Goal: Transaction & Acquisition: Download file/media

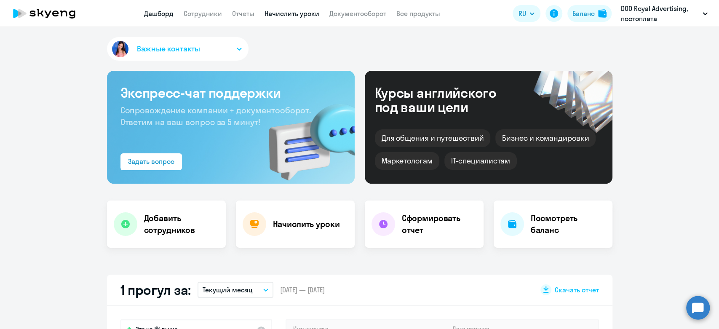
click at [282, 15] on link "Начислить уроки" at bounding box center [292, 13] width 55 height 8
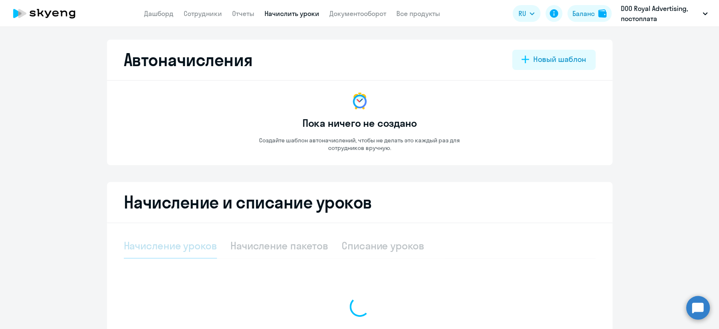
select select "10"
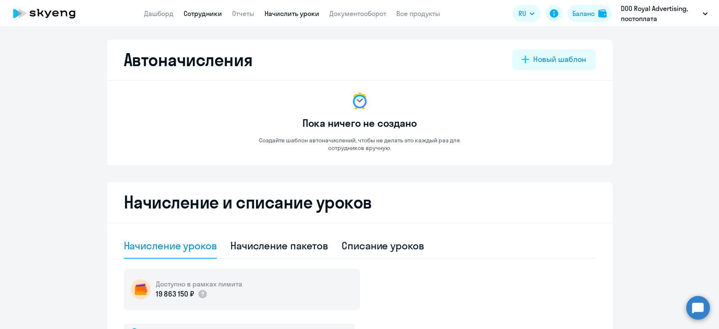
click at [200, 14] on link "Сотрудники" at bounding box center [203, 13] width 38 height 8
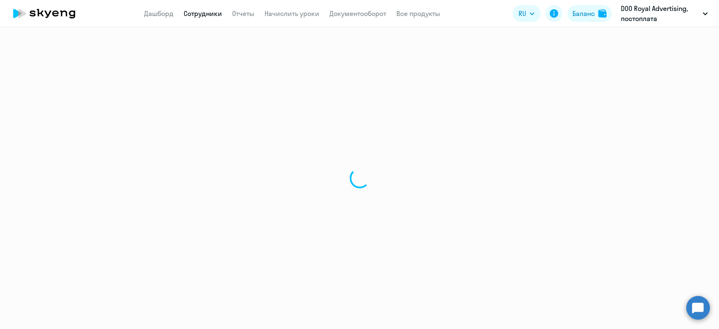
select select "30"
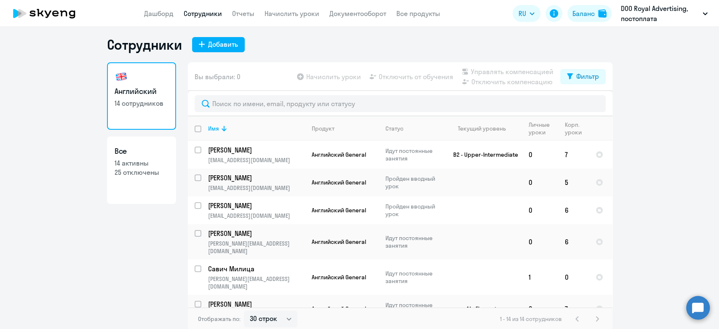
scroll to position [5, 0]
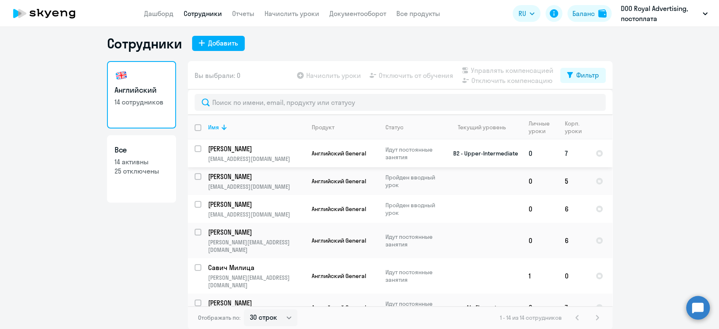
click at [201, 147] on td "Четвертнева Надежда nadi.photoart@gmail.com" at bounding box center [253, 154] width 104 height 28
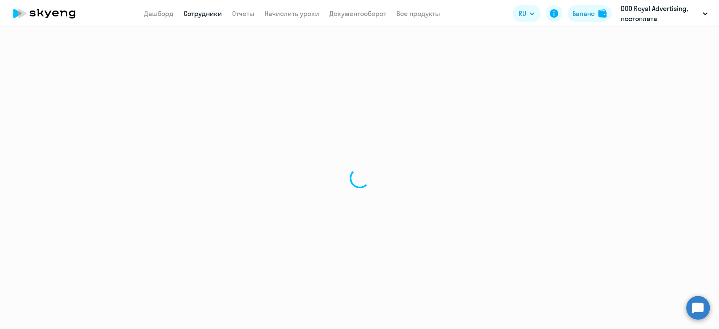
select select "english"
select select "30"
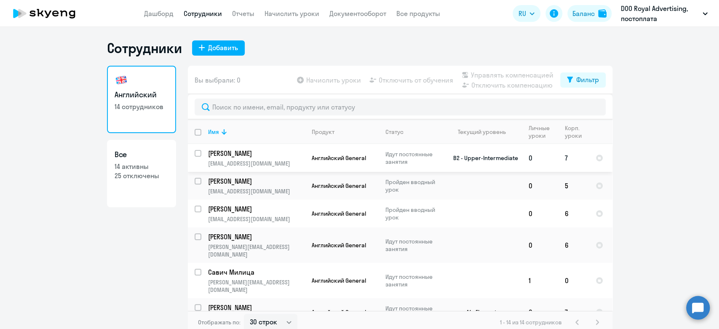
click at [195, 154] on input "select row 38851436" at bounding box center [203, 158] width 17 height 17
checkbox input "true"
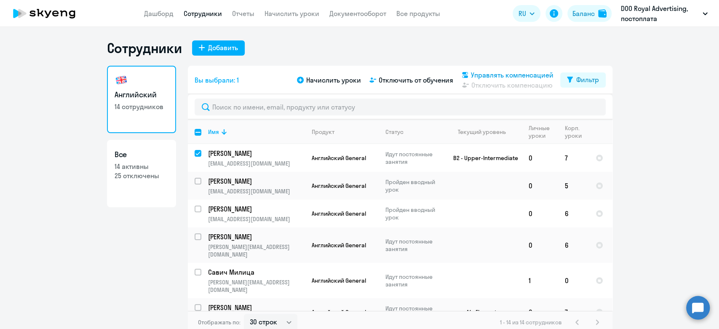
click at [500, 73] on span "Управлять компенсацией" at bounding box center [512, 75] width 83 height 10
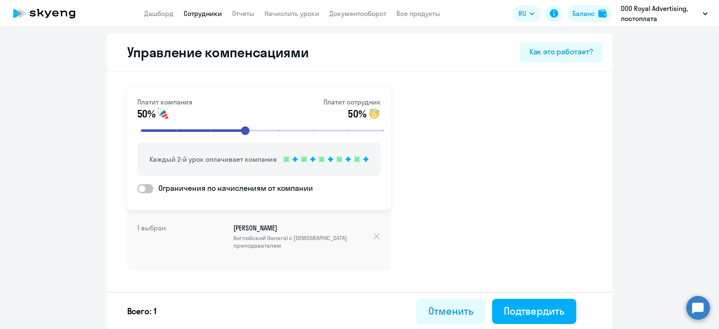
select select "30"
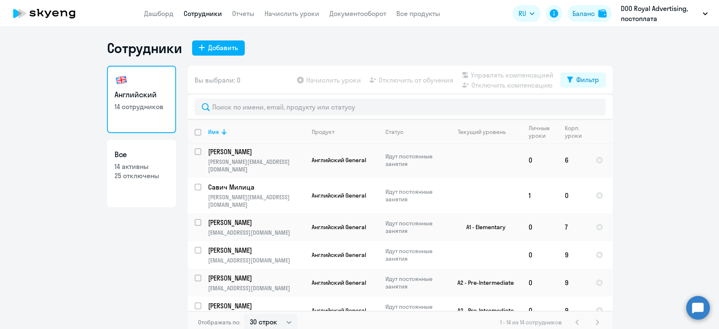
scroll to position [81, 0]
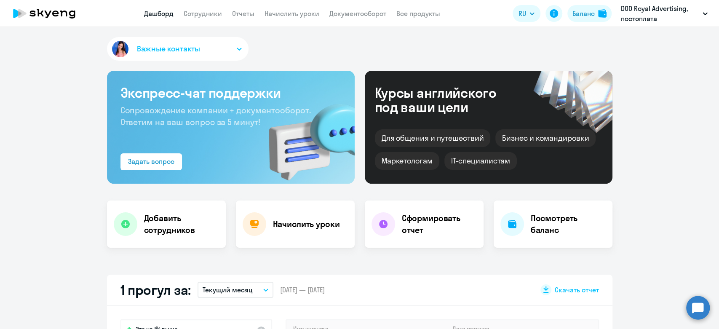
select select "30"
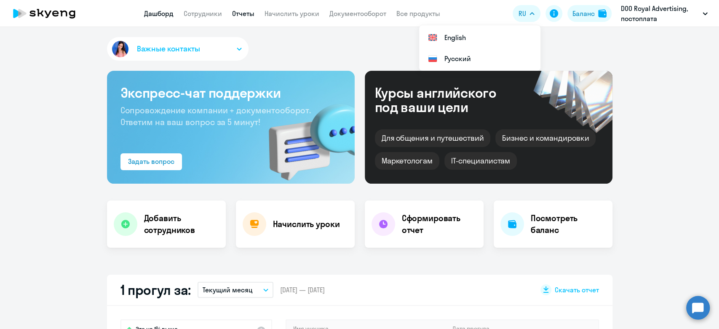
click at [237, 14] on link "Отчеты" at bounding box center [243, 13] width 22 height 8
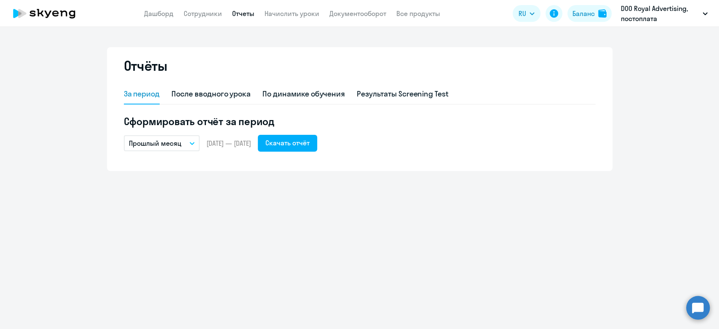
click at [313, 82] on div "Отчёты" at bounding box center [360, 70] width 472 height 27
click at [312, 91] on div "По динамике обучения" at bounding box center [304, 94] width 83 height 11
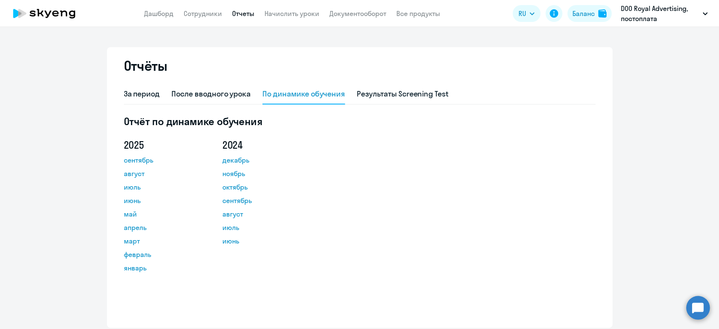
click at [118, 94] on div "Отчёты За период После вводного урока По динамике обучения Результаты Screening…" at bounding box center [360, 187] width 506 height 281
click at [148, 94] on div "За период" at bounding box center [142, 94] width 36 height 11
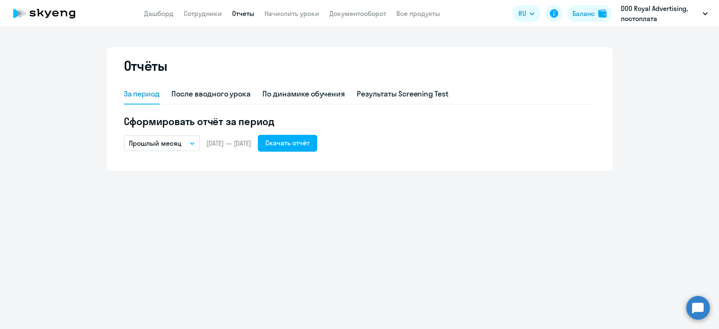
click at [177, 144] on p "Прошлый месяц" at bounding box center [155, 143] width 53 height 10
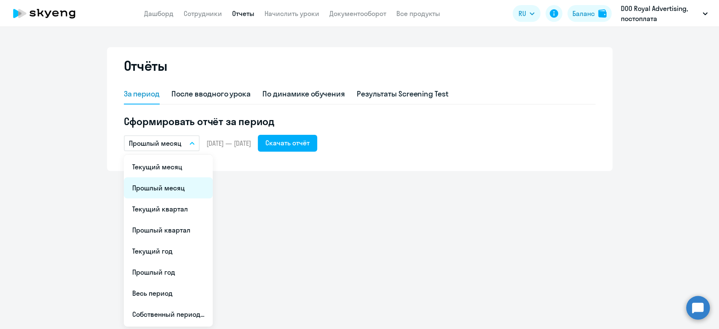
click at [172, 185] on li "Прошлый месяц" at bounding box center [168, 187] width 89 height 21
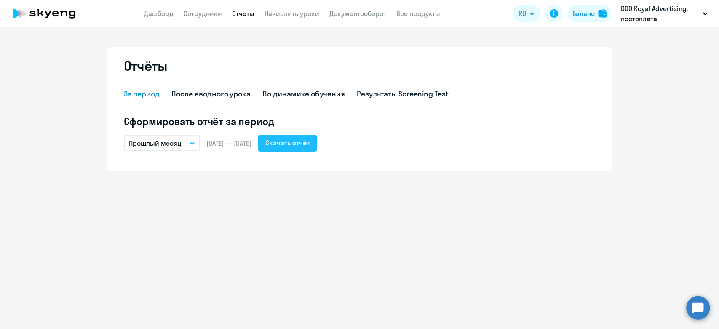
click at [310, 138] on div "Скачать отчёт" at bounding box center [288, 143] width 44 height 10
click at [153, 140] on p "Прошлый месяц" at bounding box center [155, 143] width 53 height 10
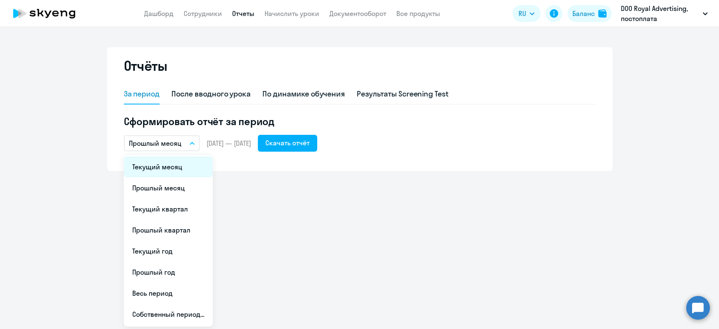
click at [150, 164] on li "Текущий месяц" at bounding box center [168, 166] width 89 height 21
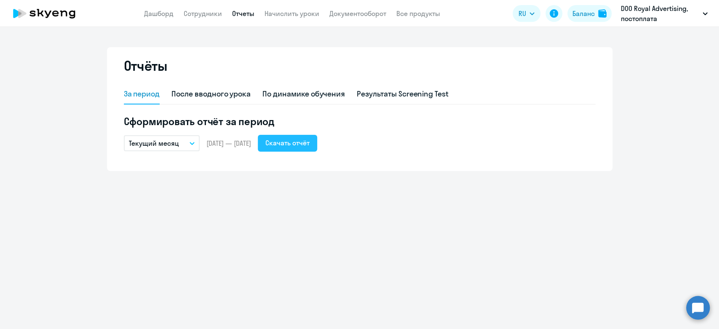
click at [310, 145] on div "Скачать отчёт" at bounding box center [288, 143] width 44 height 10
